Goal: Task Accomplishment & Management: Complete application form

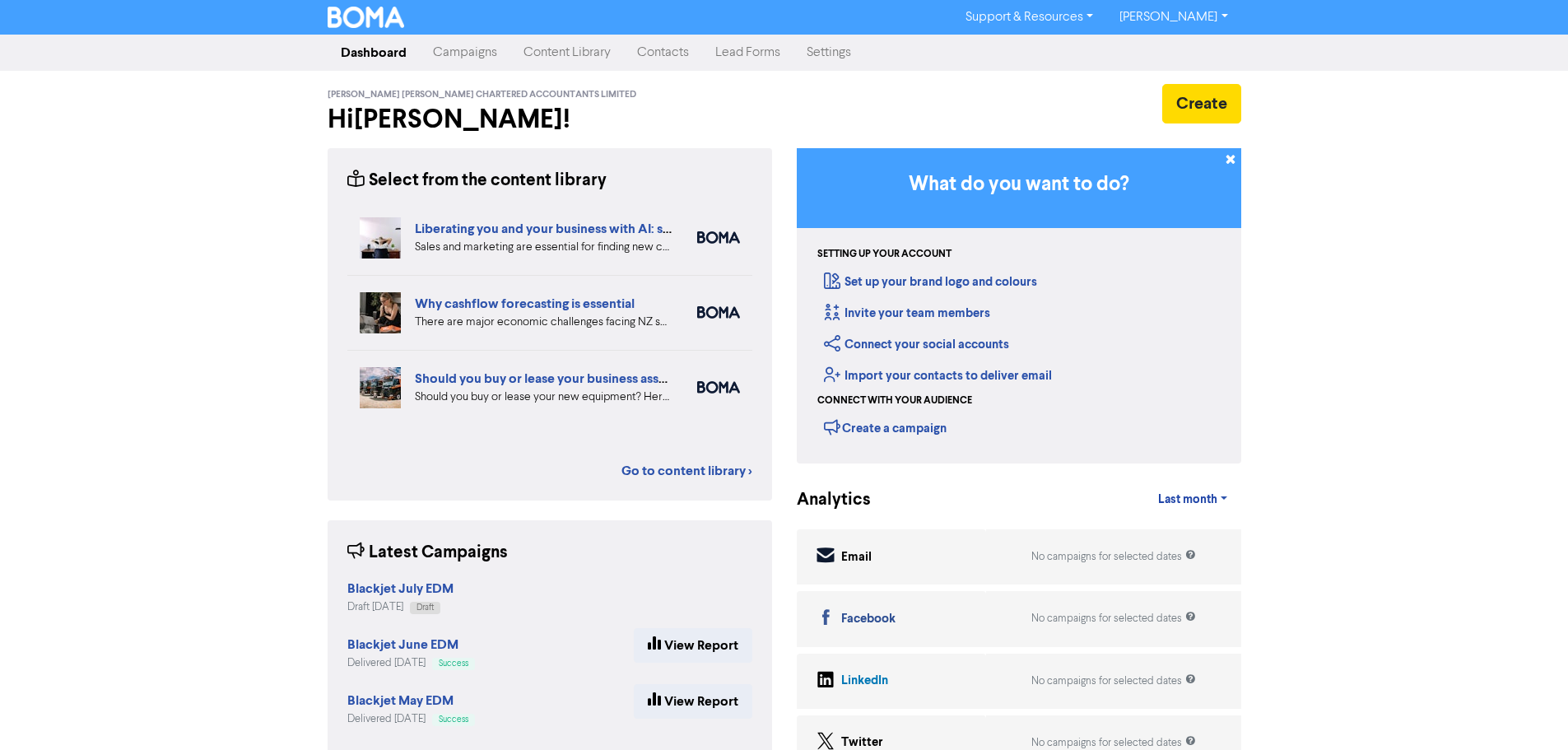
click at [673, 53] on link "Contacts" at bounding box center [663, 52] width 78 height 33
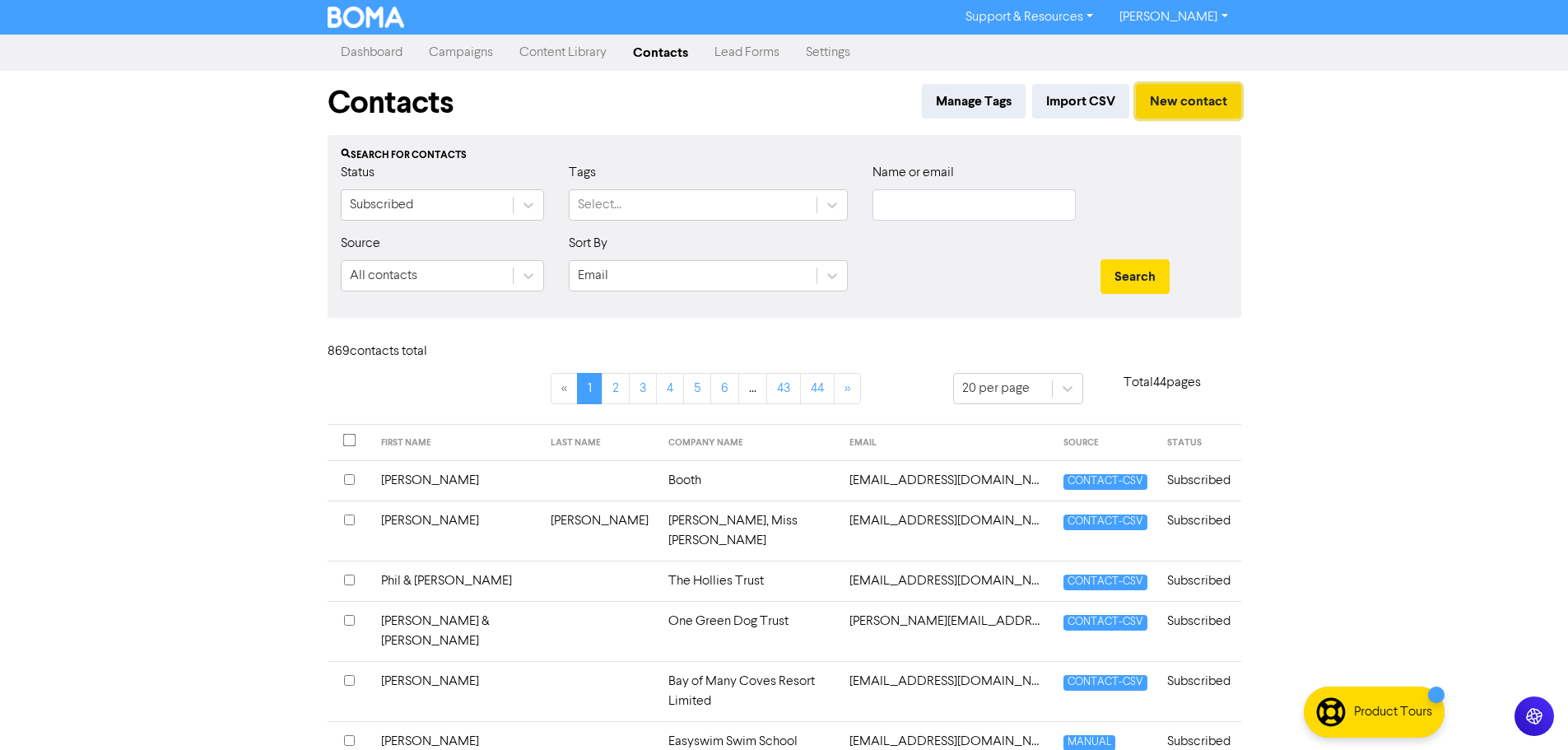
click at [1209, 104] on button "New contact" at bounding box center [1188, 100] width 105 height 35
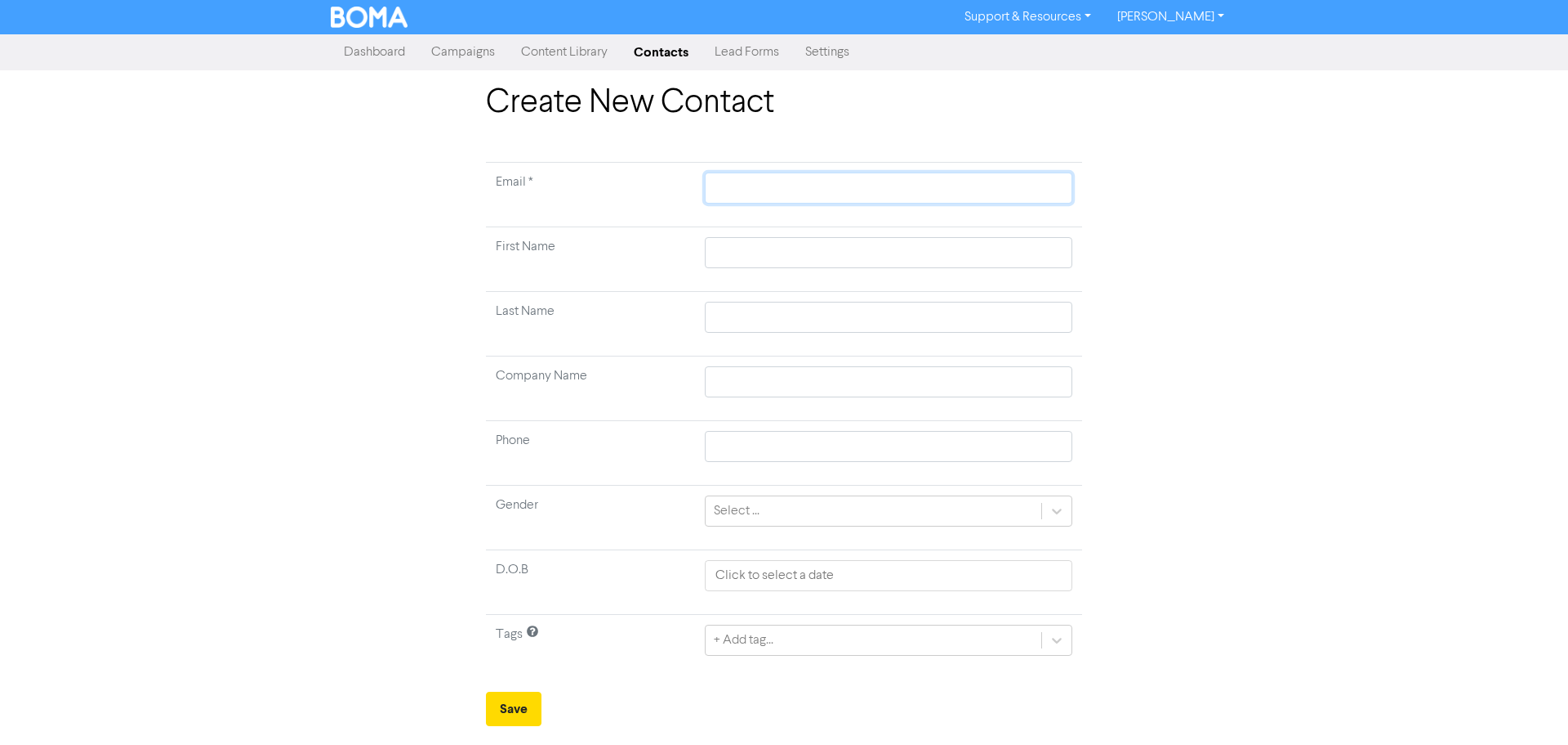
click at [801, 192] on input "text" at bounding box center [889, 187] width 368 height 31
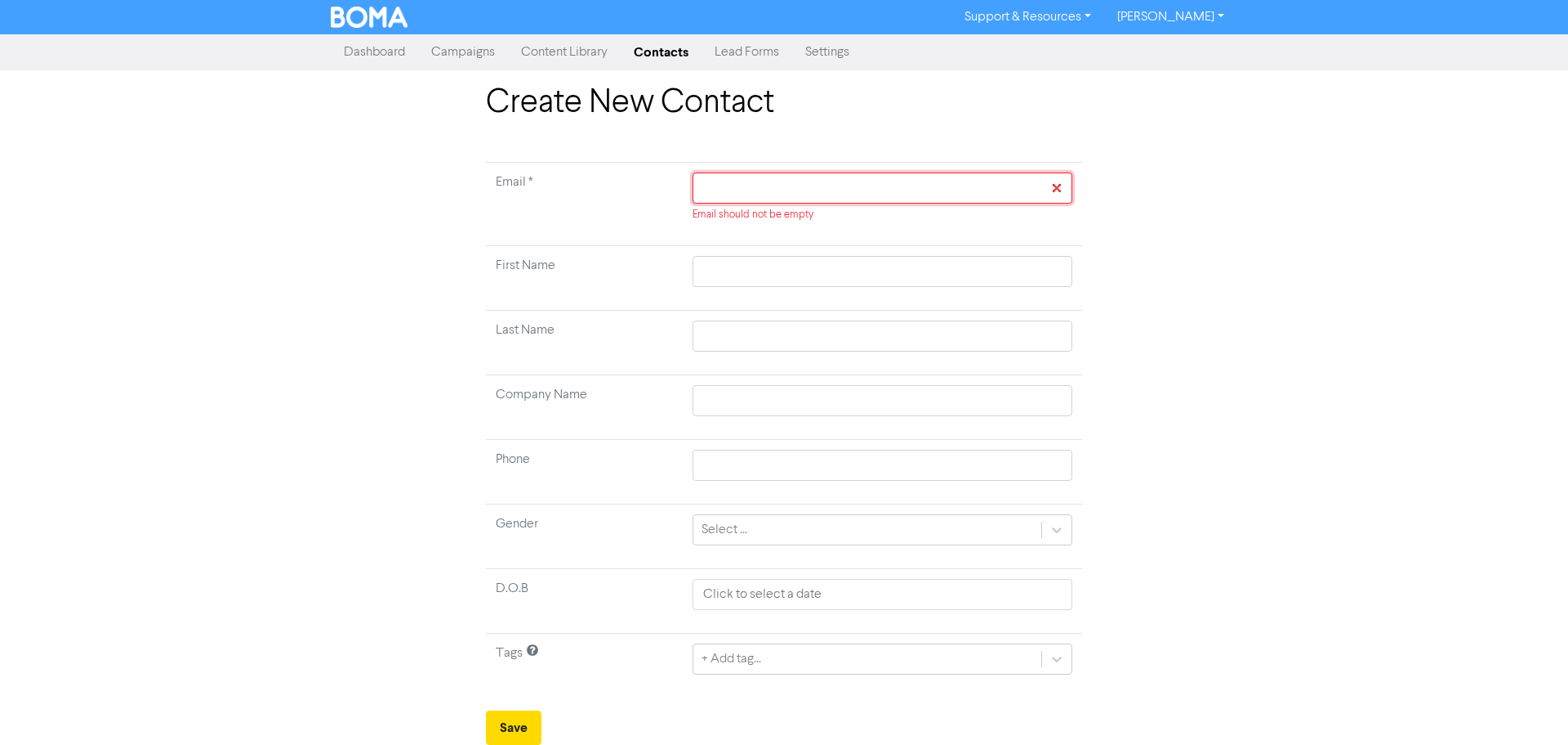
paste input "[EMAIL_ADDRESS][DOMAIN_NAME]"
type input "[EMAIL_ADDRESS][DOMAIN_NAME]"
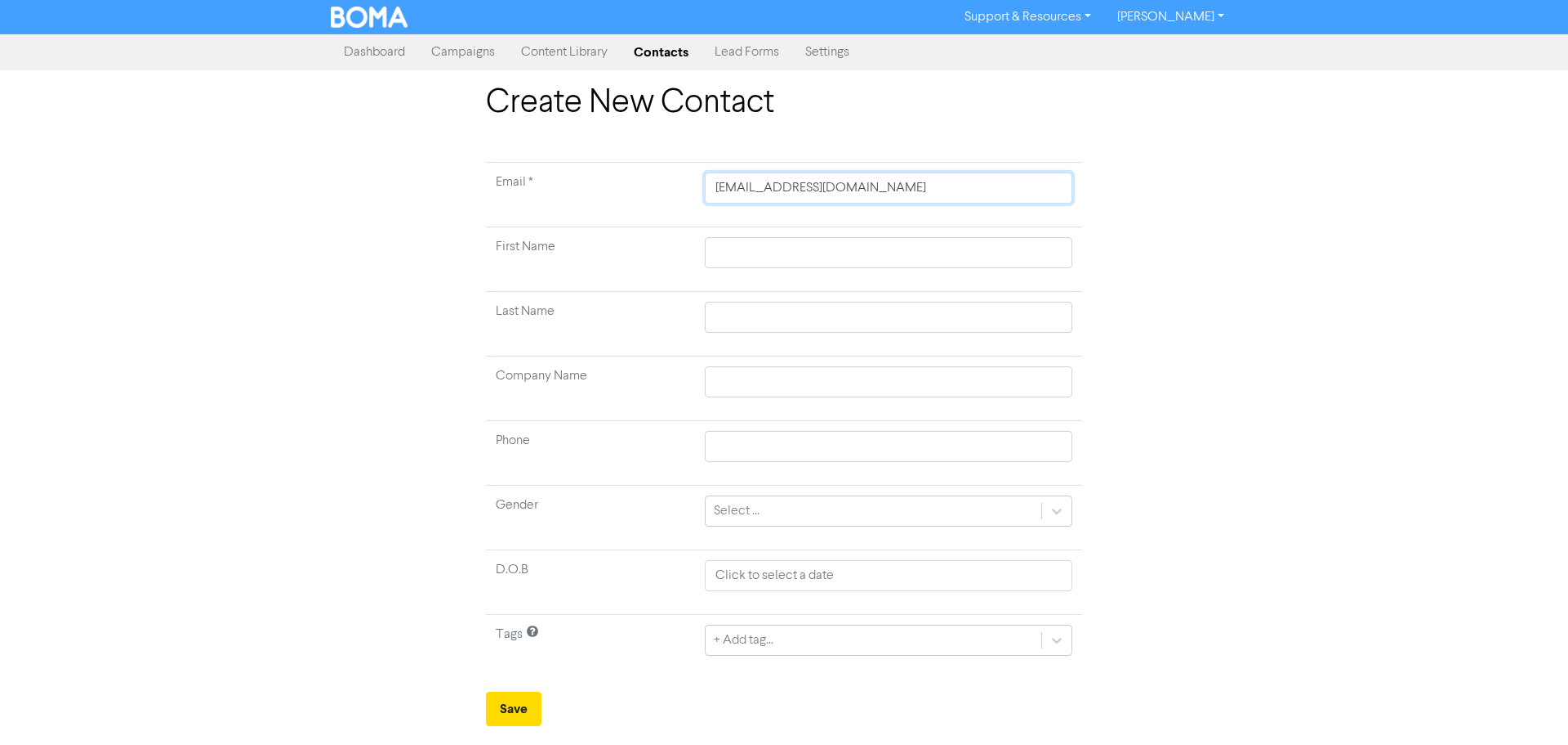
type input "[EMAIL_ADDRESS][DOMAIN_NAME]"
click at [1431, 215] on div "Create New Contact Email * [EMAIL_ADDRESS][DOMAIN_NAME] First Name Last Name Co…" at bounding box center [784, 404] width 1568 height 642
click at [726, 260] on input "text" at bounding box center [889, 252] width 368 height 31
type input "S"
type input "Sa"
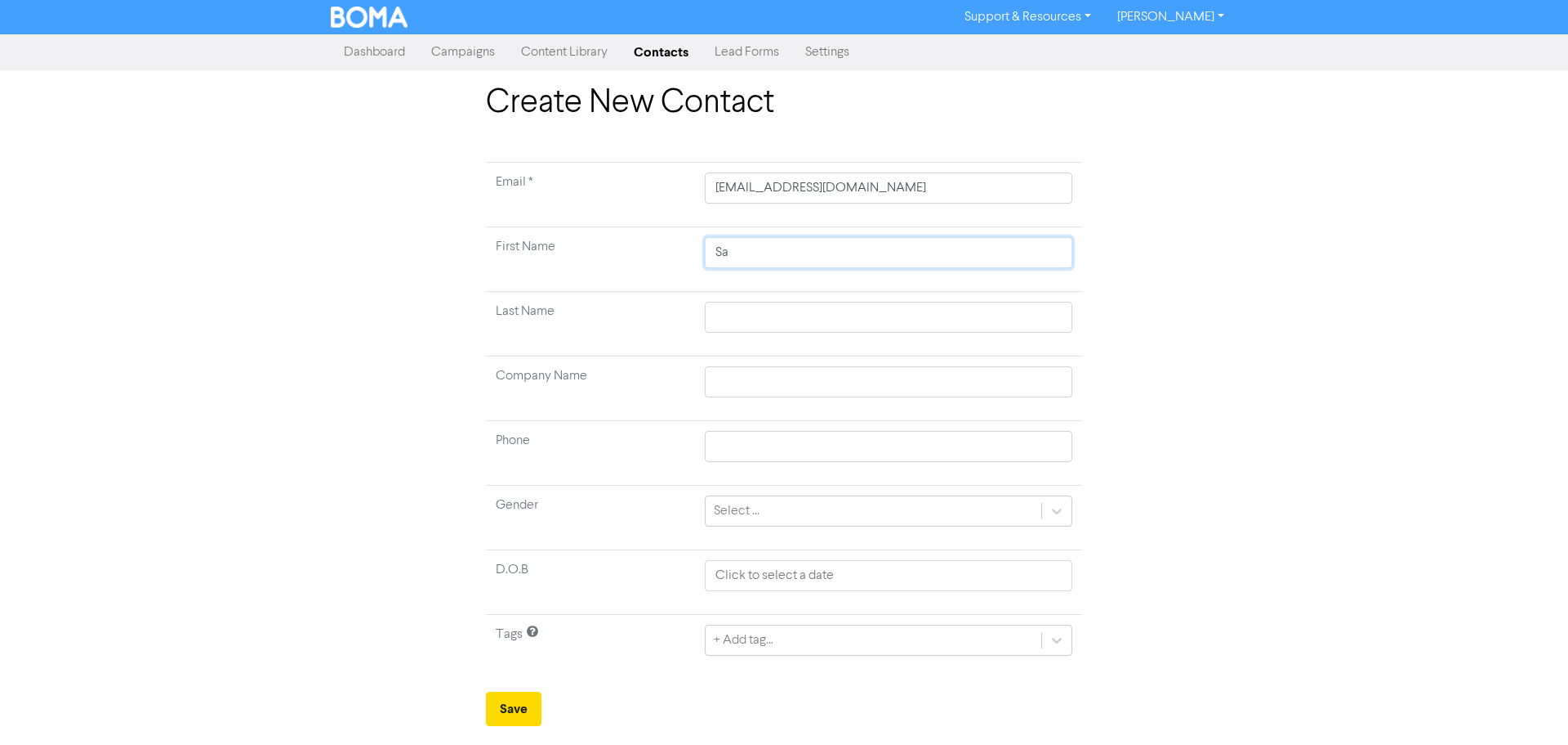
type input "[PERSON_NAME]"
type input "C"
type input "Co"
type input "Col"
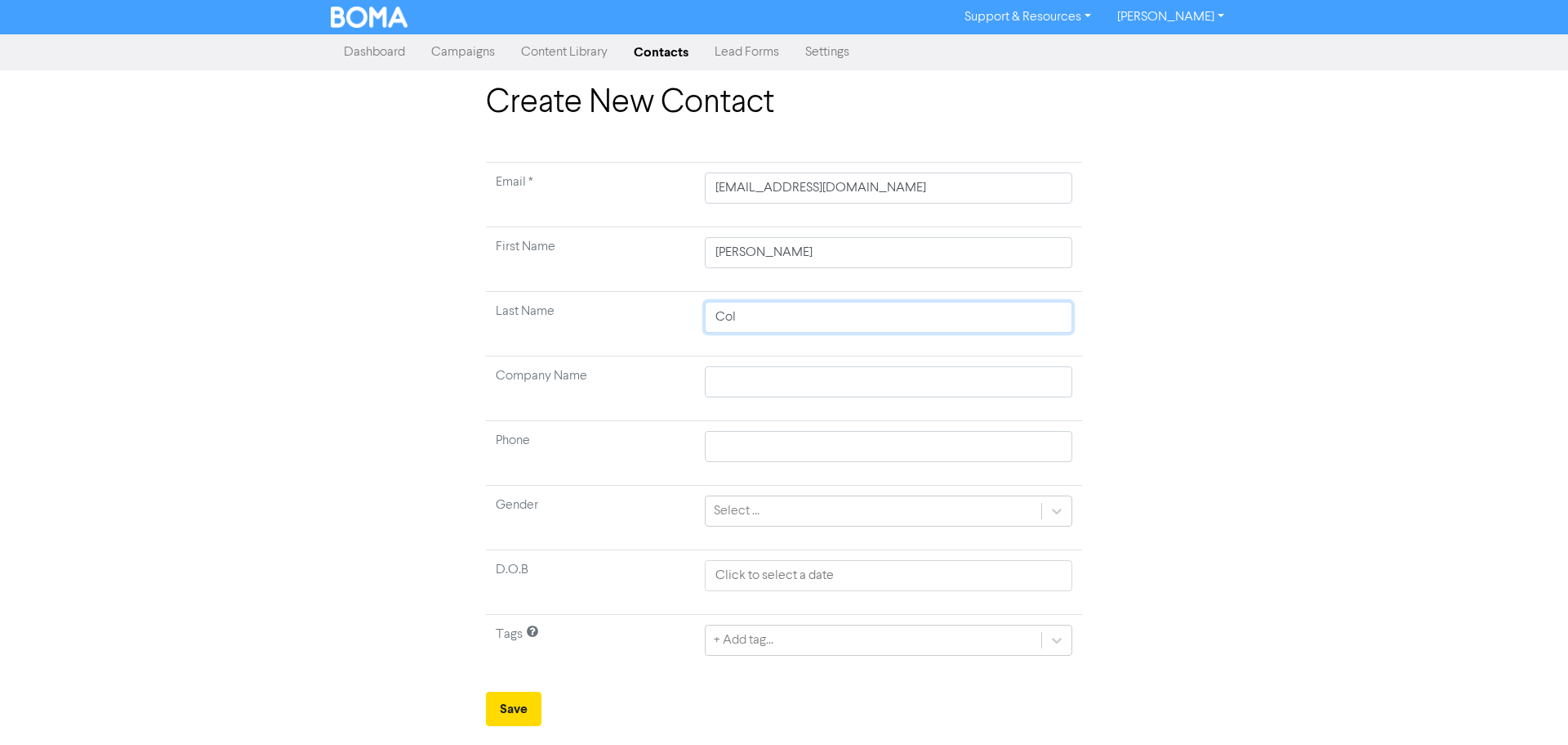
type input "Coll"
type input "Colli"
type input "Collin"
type input "[PERSON_NAME]"
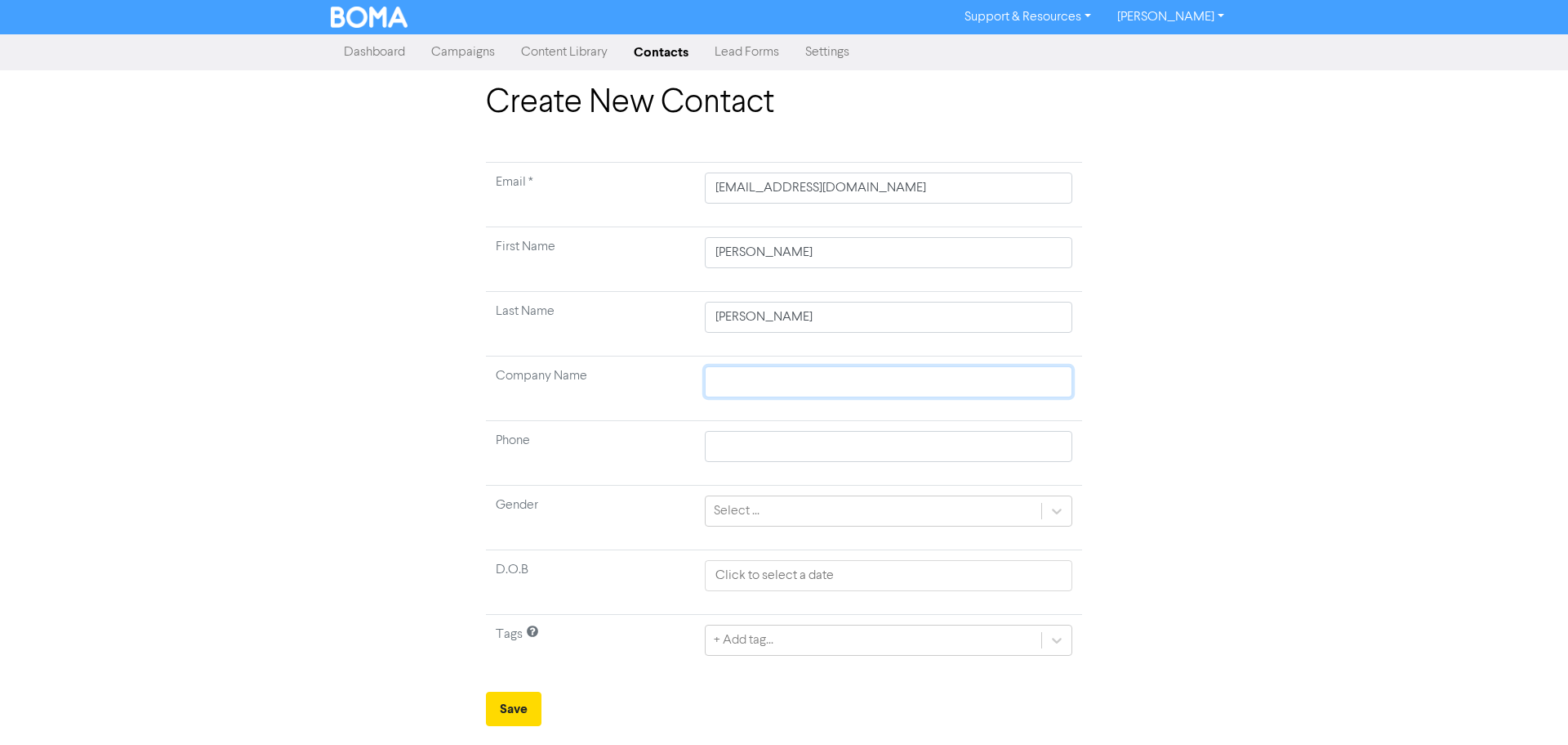
type input "S"
type input "Si"
type input "Sid"
type input "Side"
type input "Sidew"
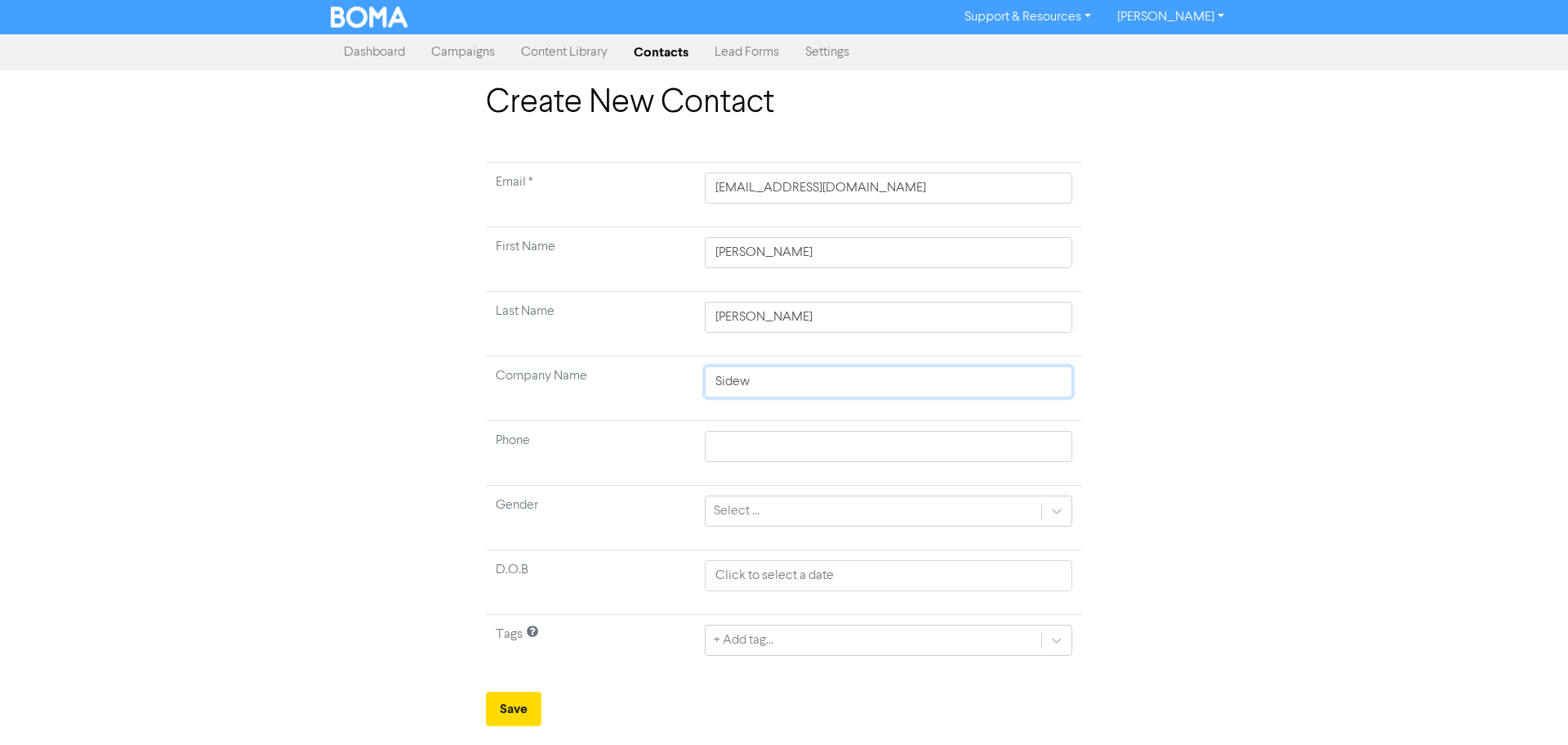
type input "Sidewa"
type input "Sideway"
type input "Sideway L"
type input "Sideway Li"
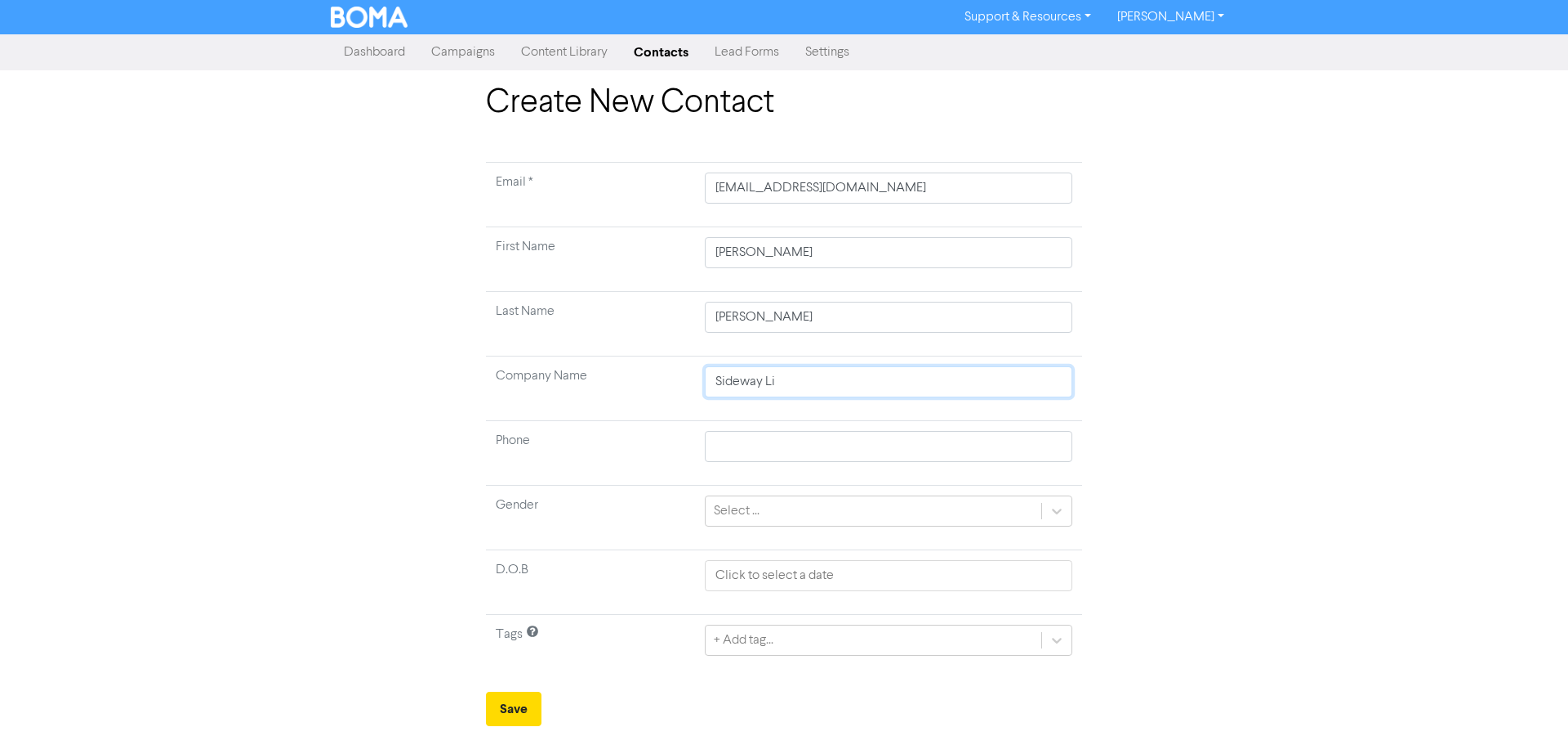
type input "Sideway Lim"
type input "Sideway Limi"
type input "Sideway Limit"
type input "Sideway Limite"
type input "Sideway Limited"
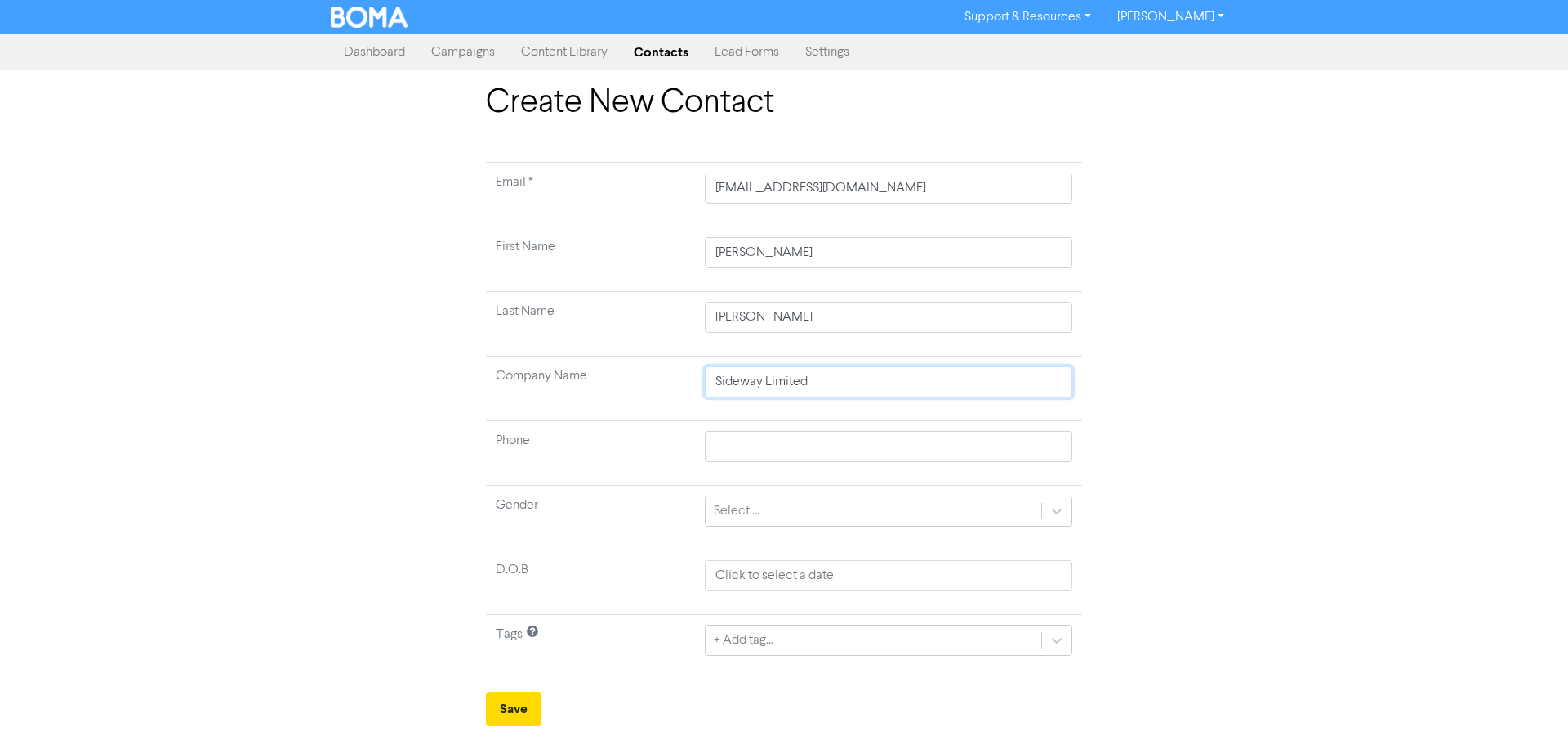
type input "Sideway Limited"
click at [526, 715] on button "Save" at bounding box center [514, 708] width 55 height 35
